Goal: Find specific page/section: Find specific page/section

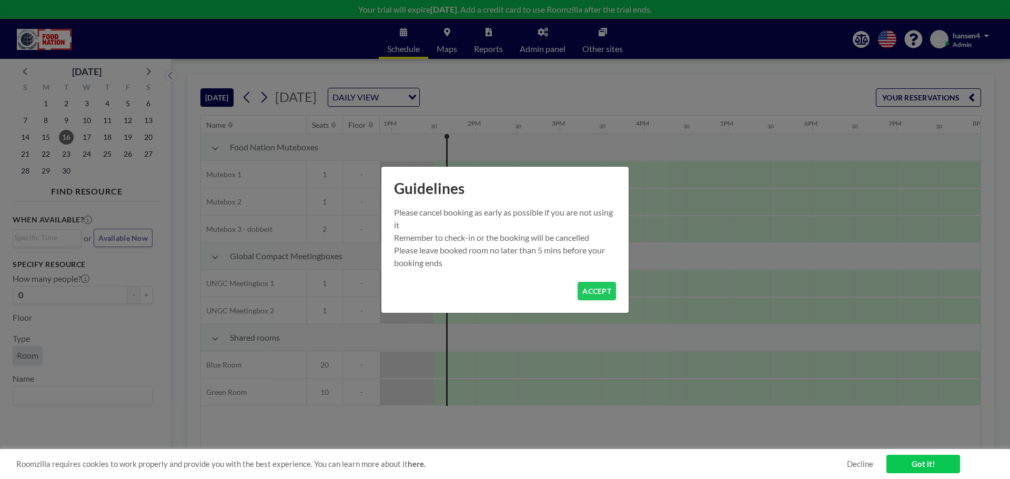
scroll to position [0, 1094]
click at [590, 290] on button "ACCEPT" at bounding box center [597, 291] width 38 height 18
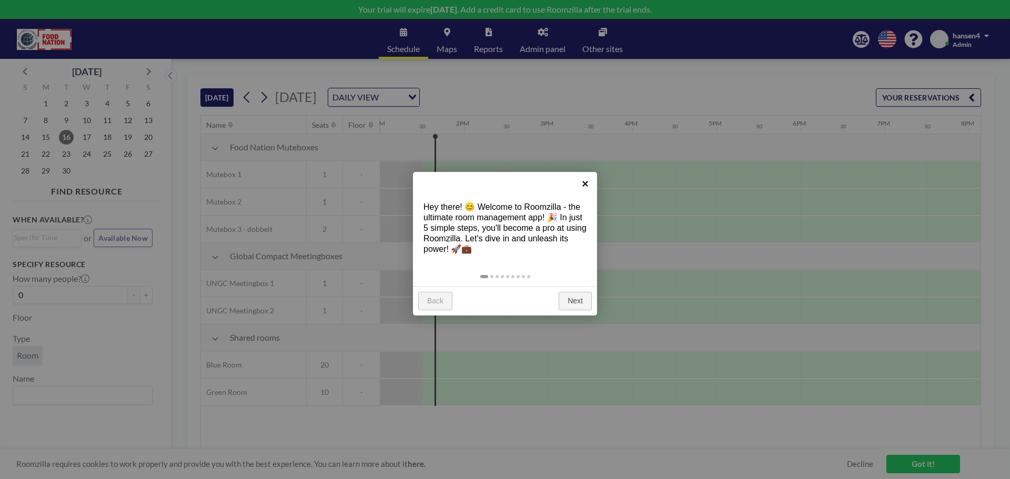
click at [584, 183] on link "×" at bounding box center [585, 184] width 24 height 24
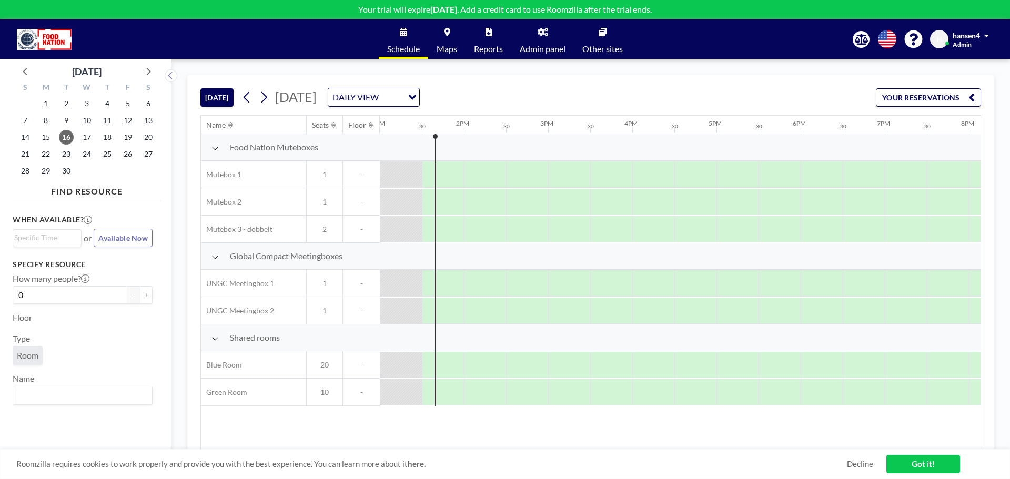
click at [532, 48] on span "Admin panel" at bounding box center [543, 49] width 46 height 8
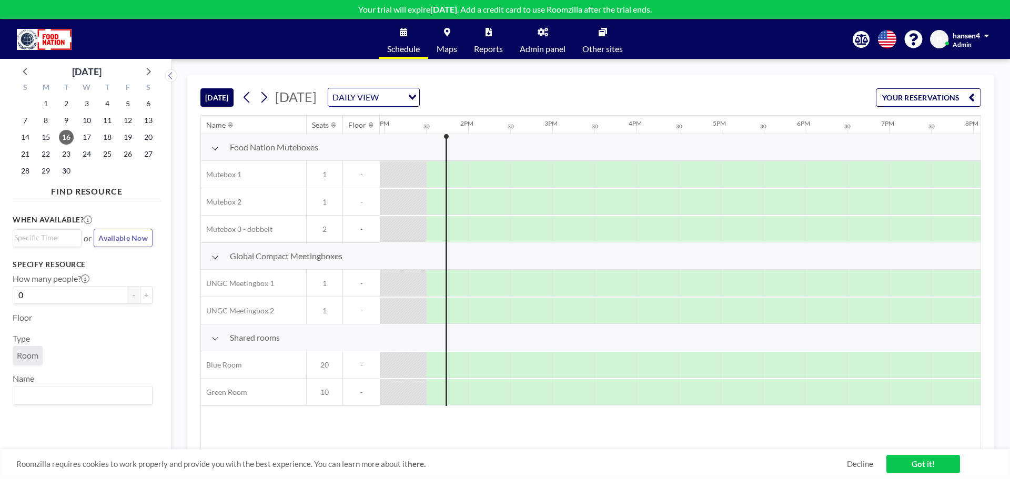
scroll to position [0, 1094]
click at [553, 45] on span "Admin panel" at bounding box center [543, 49] width 46 height 8
